Goal: Go to known website: Access a specific website the user already knows

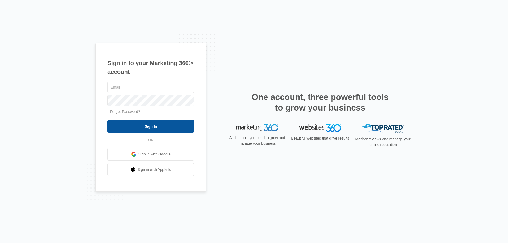
type input "[EMAIL_ADDRESS][DOMAIN_NAME]"
drag, startPoint x: 144, startPoint y: 127, endPoint x: 141, endPoint y: 129, distance: 3.8
click at [144, 127] on input "Sign In" at bounding box center [150, 126] width 87 height 13
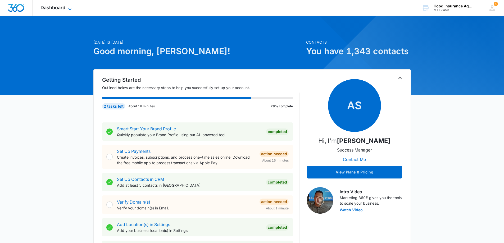
click at [70, 9] on icon at bounding box center [70, 9] width 6 height 6
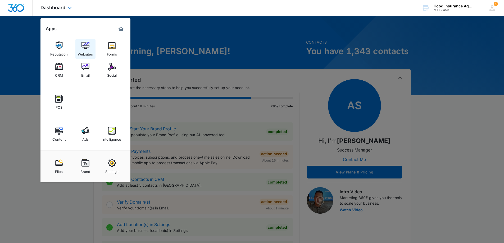
click at [90, 48] on link "Websites" at bounding box center [85, 49] width 20 height 20
